Goal: Check status: Check status

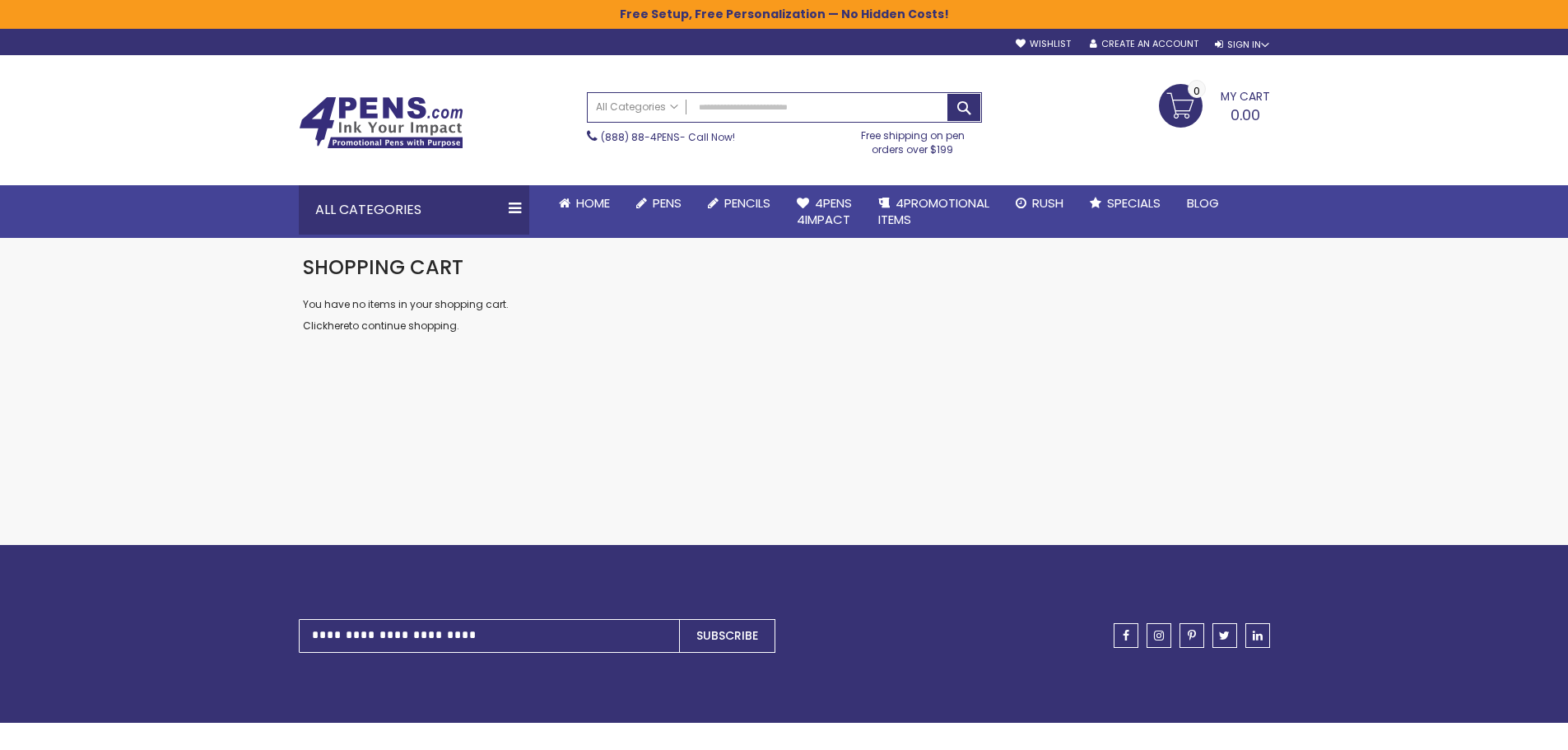
type input "**********"
click at [1254, 55] on div "Toggle Nav Search All Categories All Categories Pens Plastic Pens Metal Pens Gr…" at bounding box center [784, 120] width 988 height 130
click at [1253, 42] on div "Sign In" at bounding box center [1242, 44] width 54 height 12
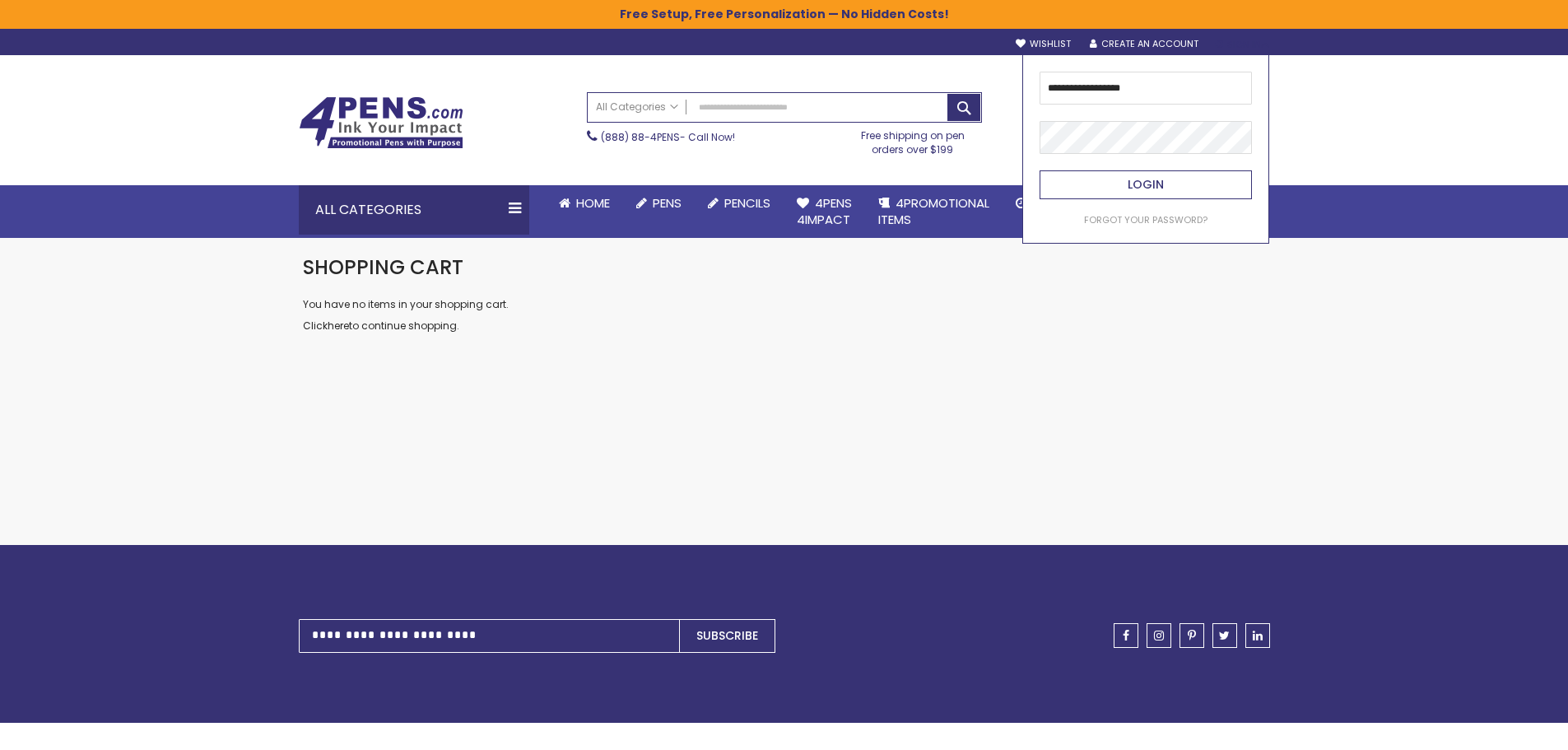
click at [1165, 186] on button "Login" at bounding box center [1146, 184] width 212 height 29
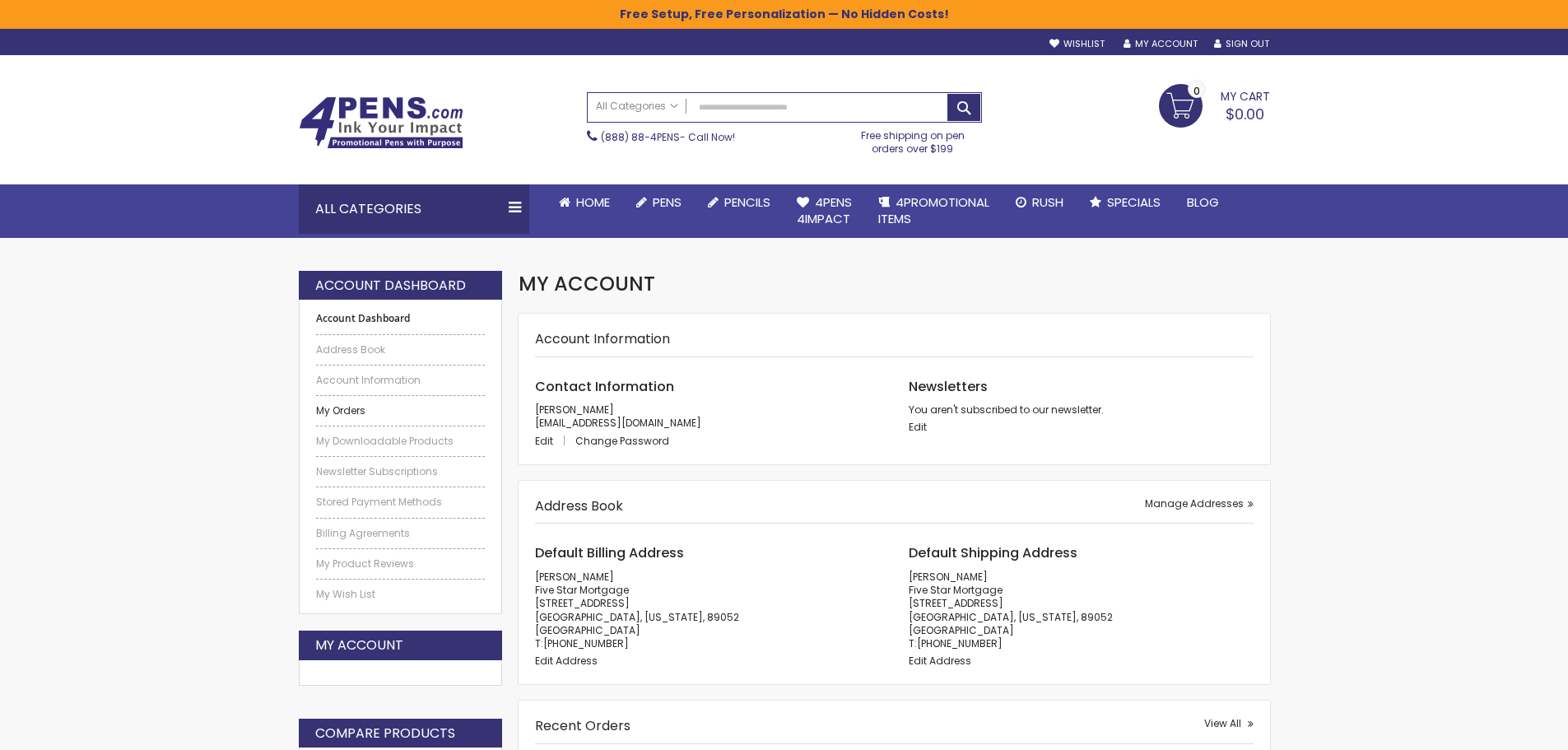
click at [341, 409] on link "My Orders" at bounding box center [400, 411] width 170 height 13
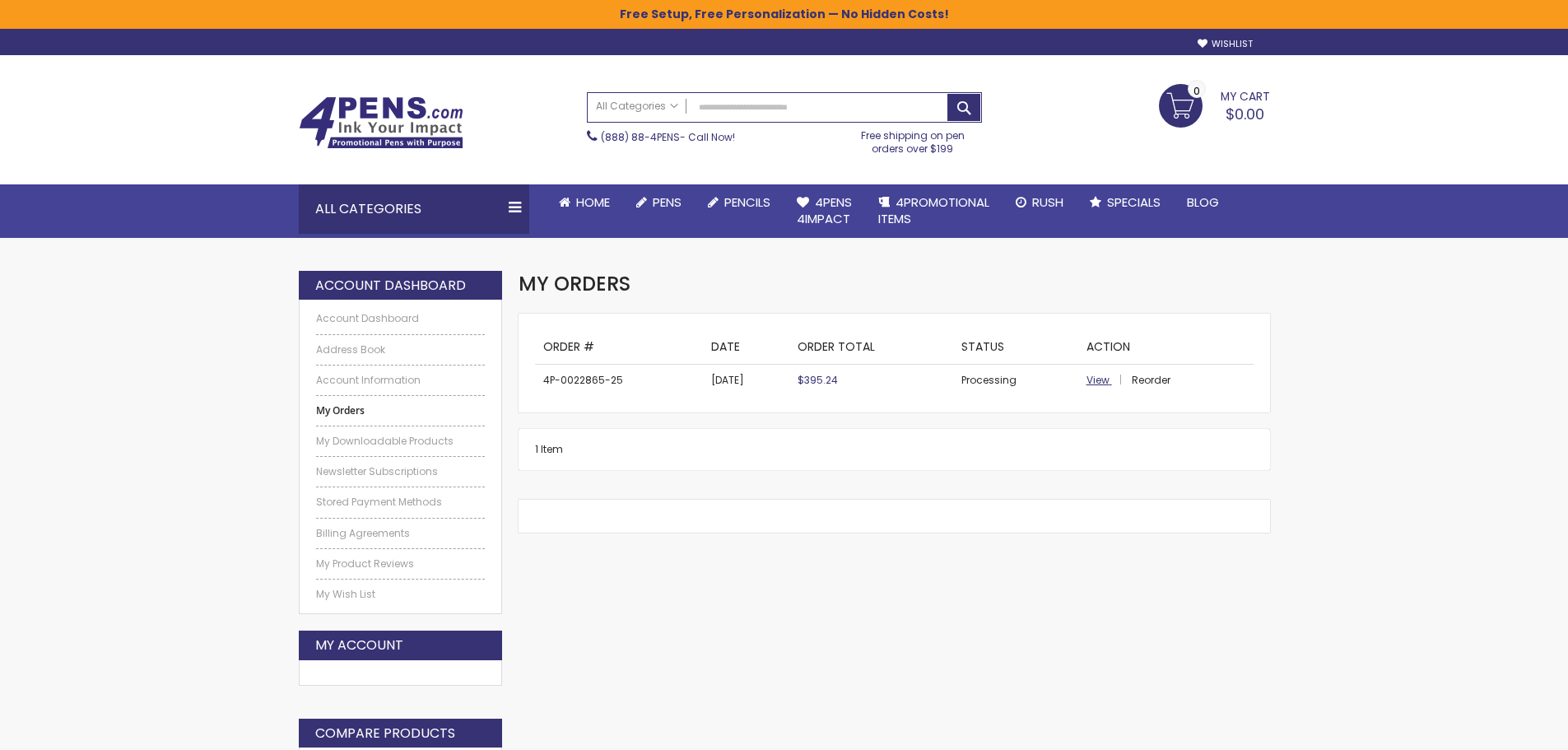
click at [1099, 382] on span "View" at bounding box center [1098, 380] width 23 height 14
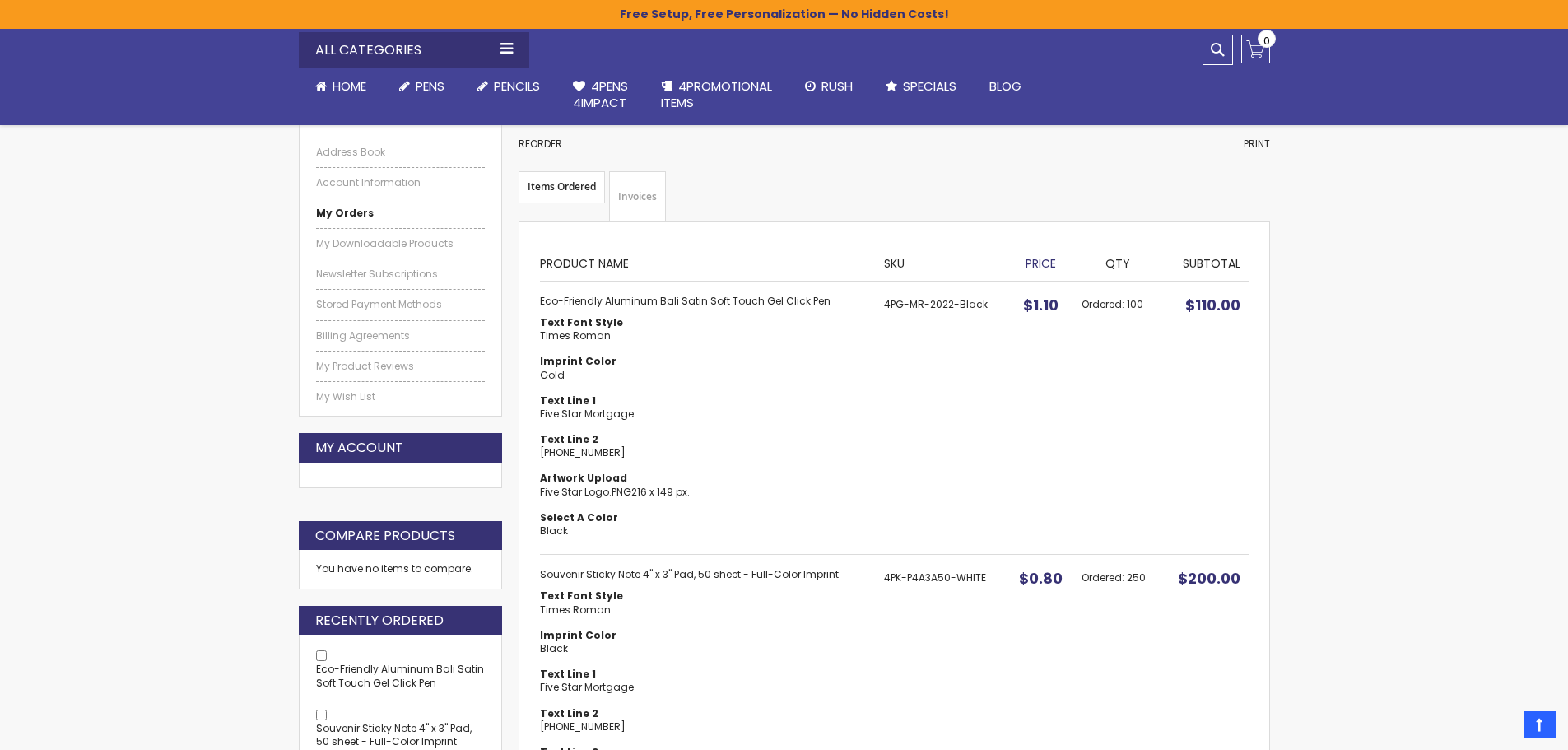
scroll to position [194, 0]
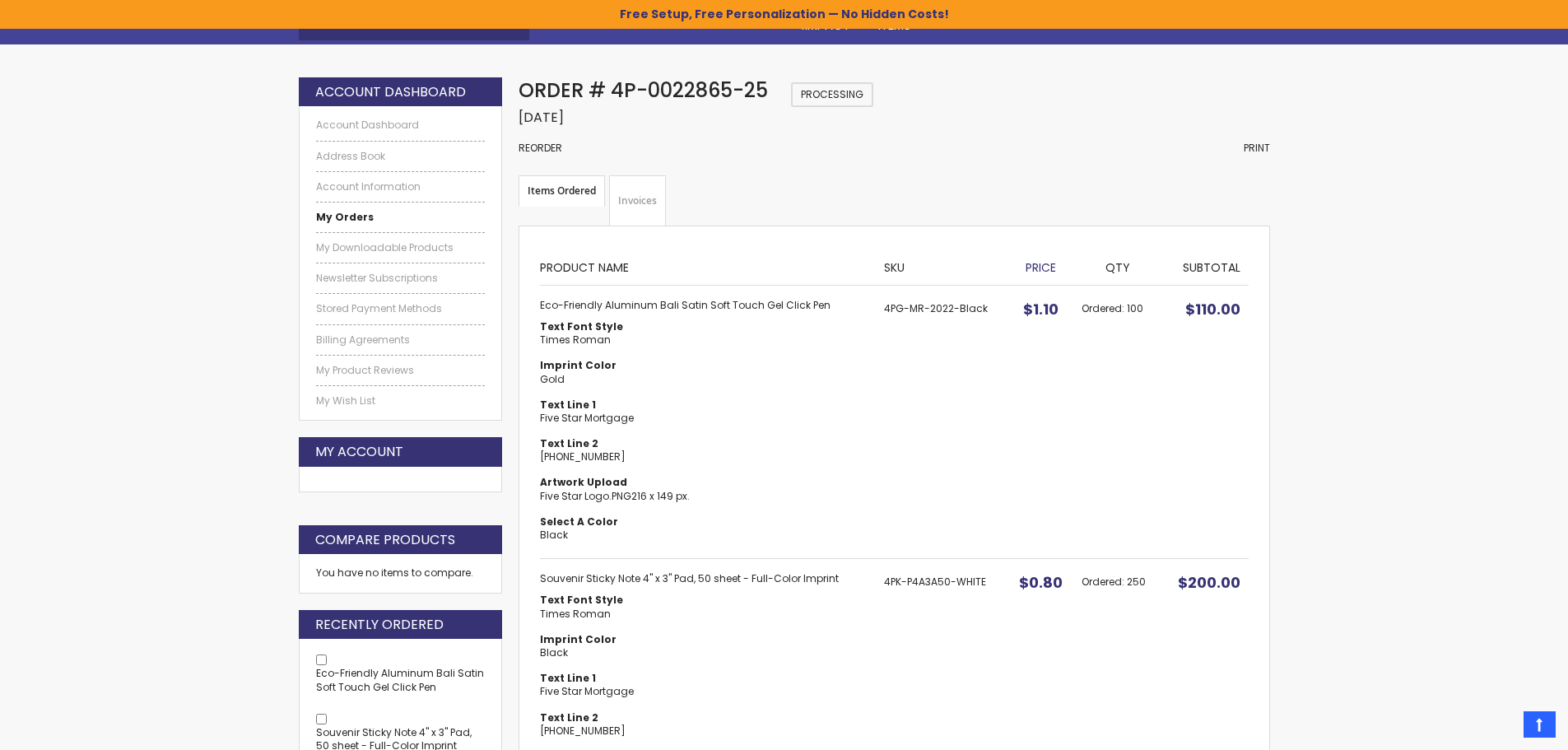
click at [573, 188] on strong "Items Ordered" at bounding box center [562, 191] width 86 height 31
click at [634, 195] on link "Invoices" at bounding box center [637, 201] width 56 height 51
click at [568, 190] on strong "Items Ordered" at bounding box center [562, 191] width 86 height 31
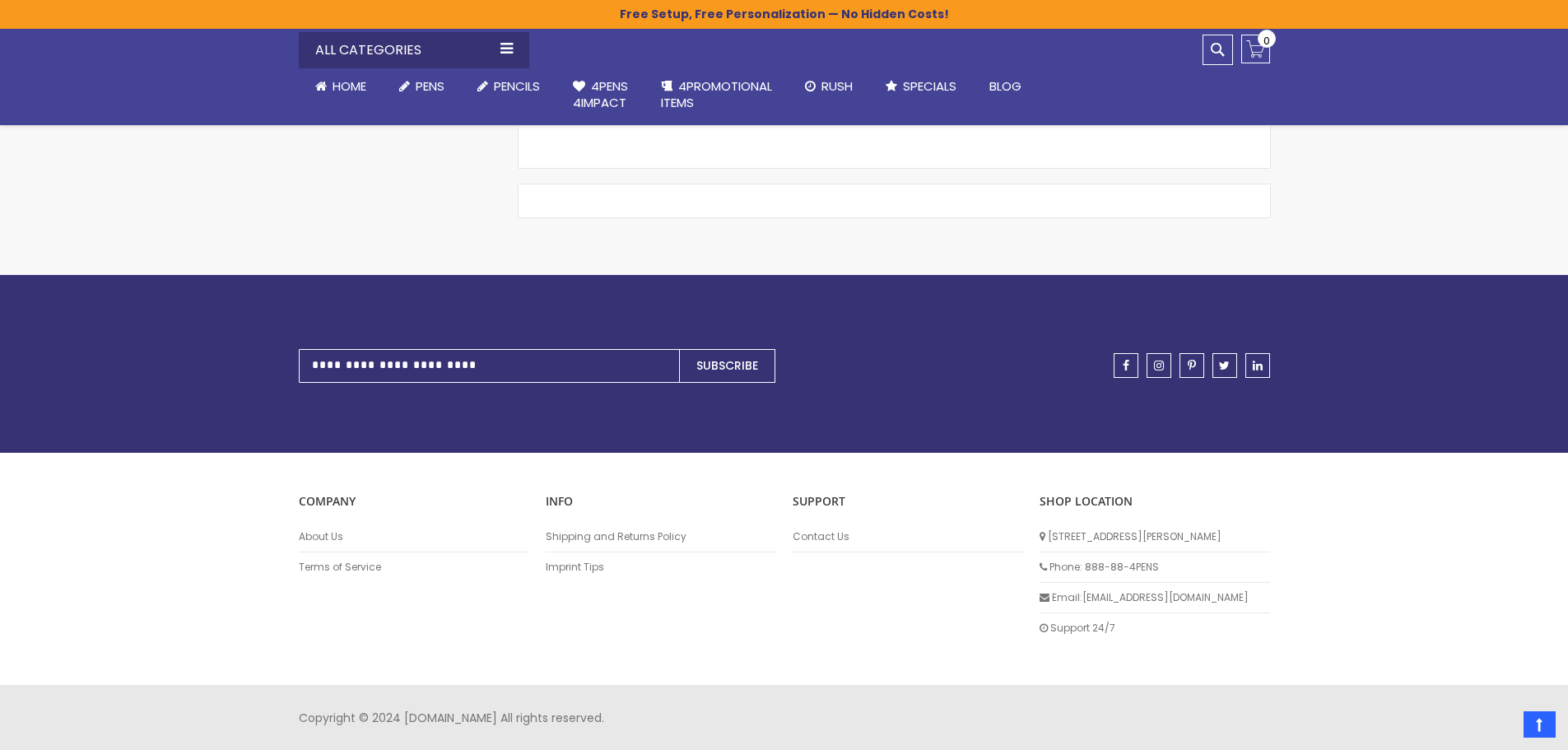
scroll to position [1145, 0]
